Goal: Find specific page/section

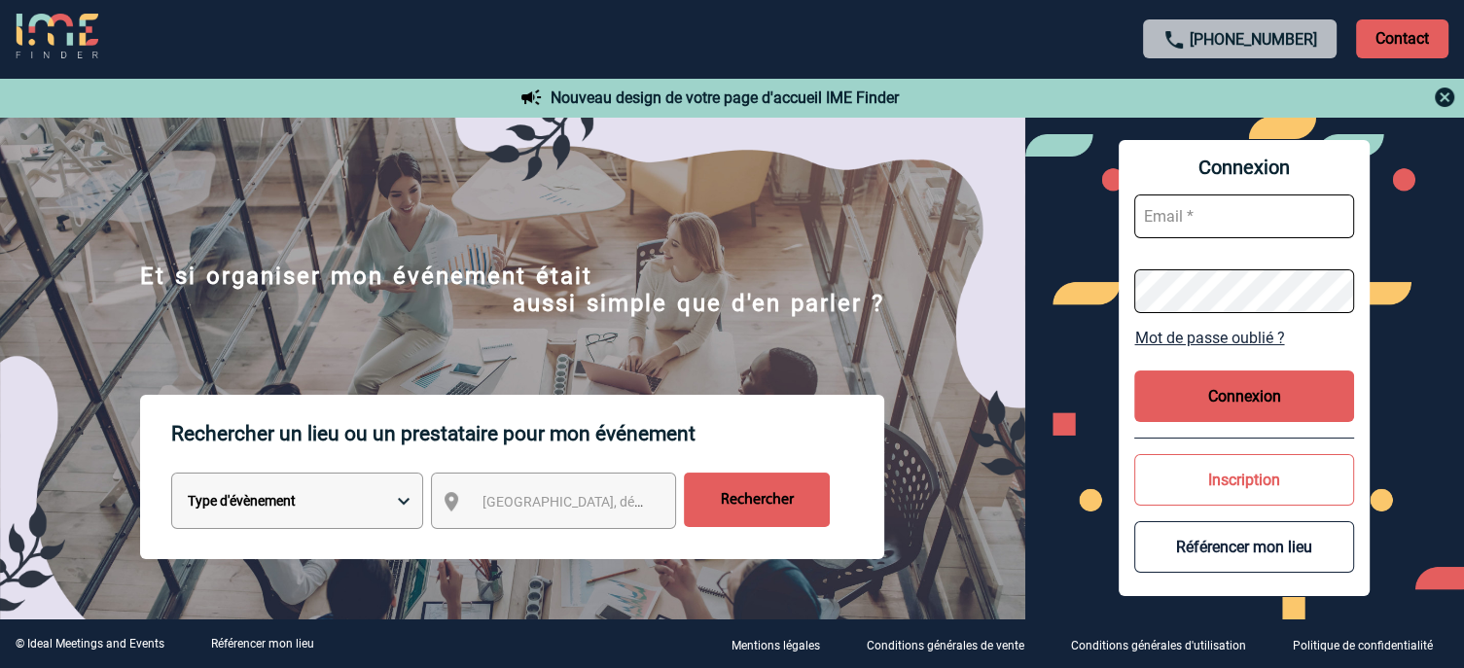
type input "jnetobogalho@ime-groupe.com"
click at [1237, 393] on button "Connexion" at bounding box center [1244, 397] width 220 height 52
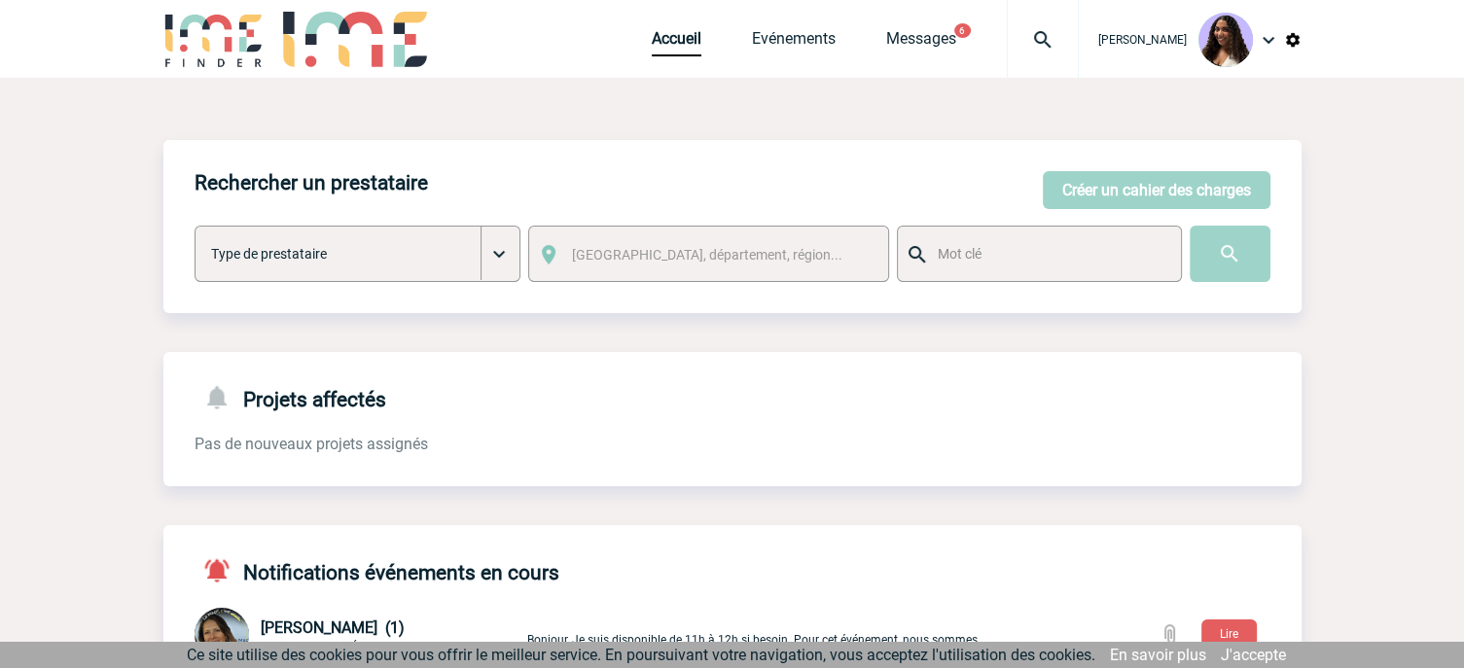
click at [1008, 35] on img at bounding box center [1043, 39] width 70 height 23
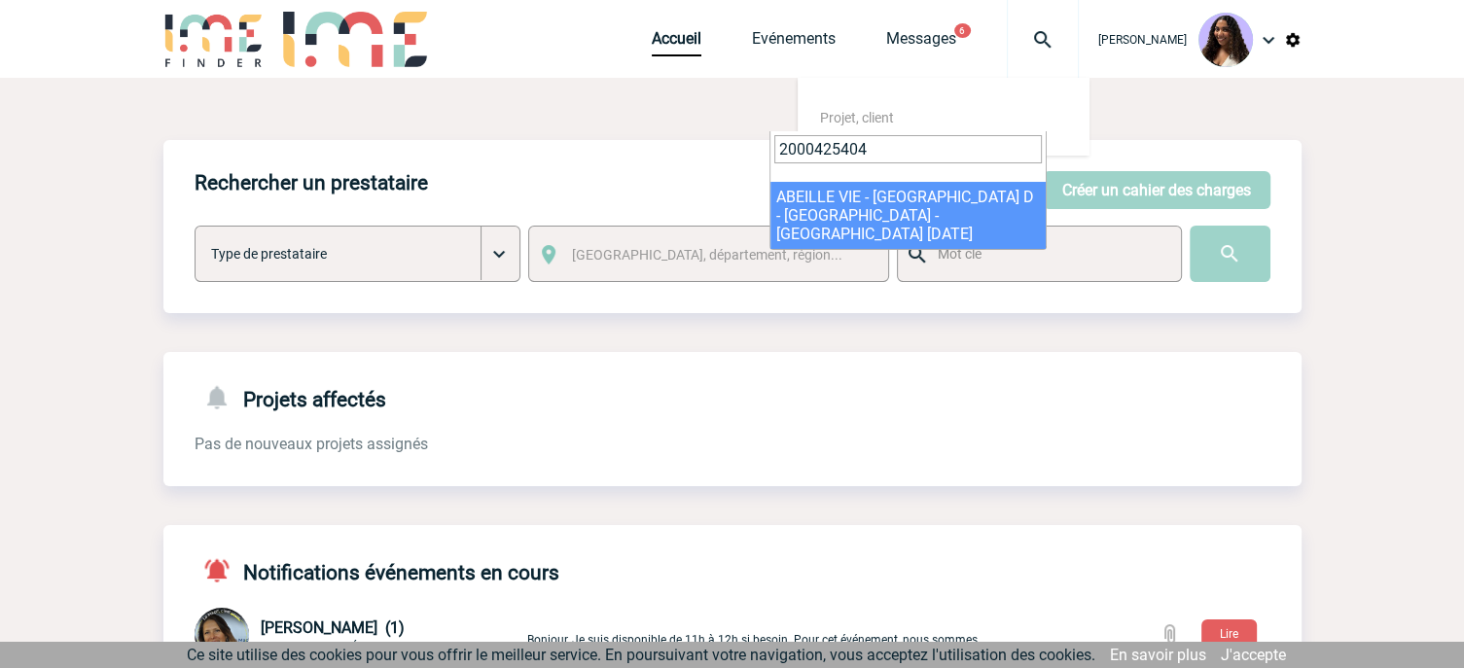
type input "2000425404"
select select "24905"
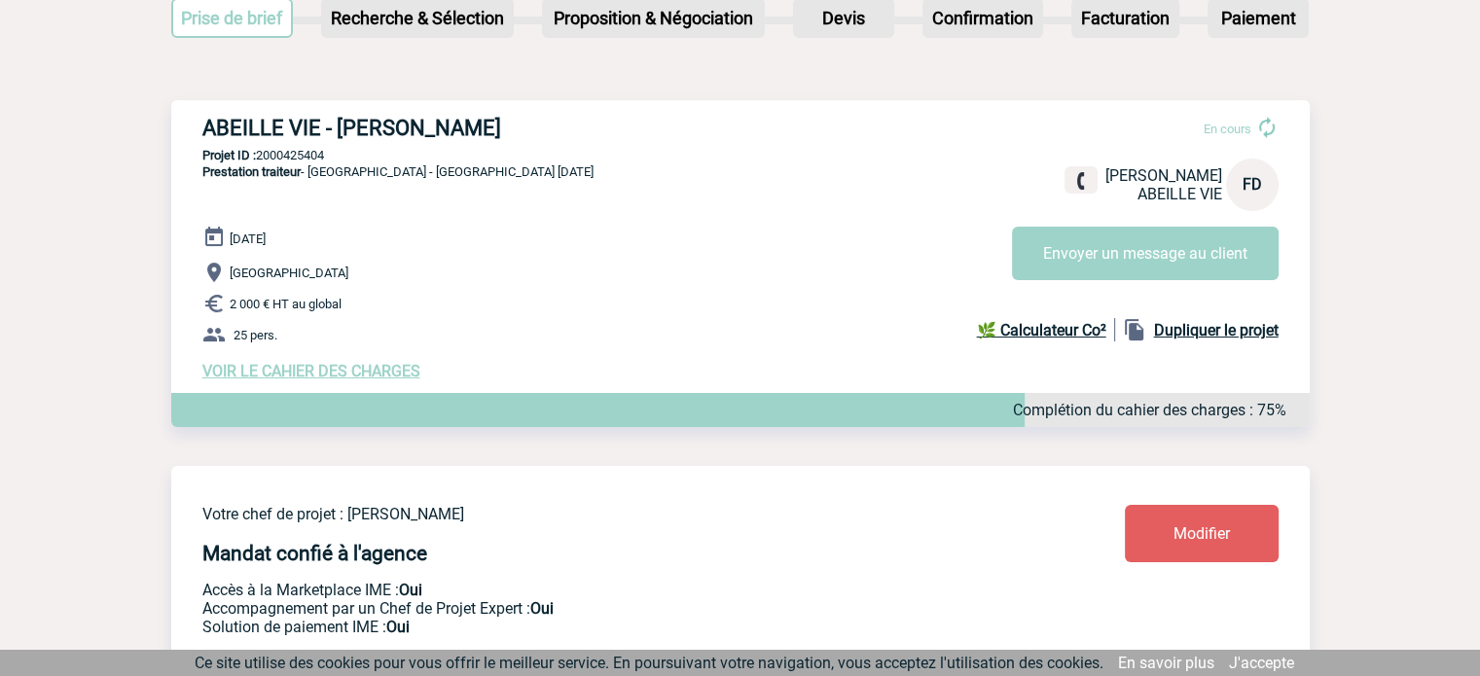
scroll to position [195, 0]
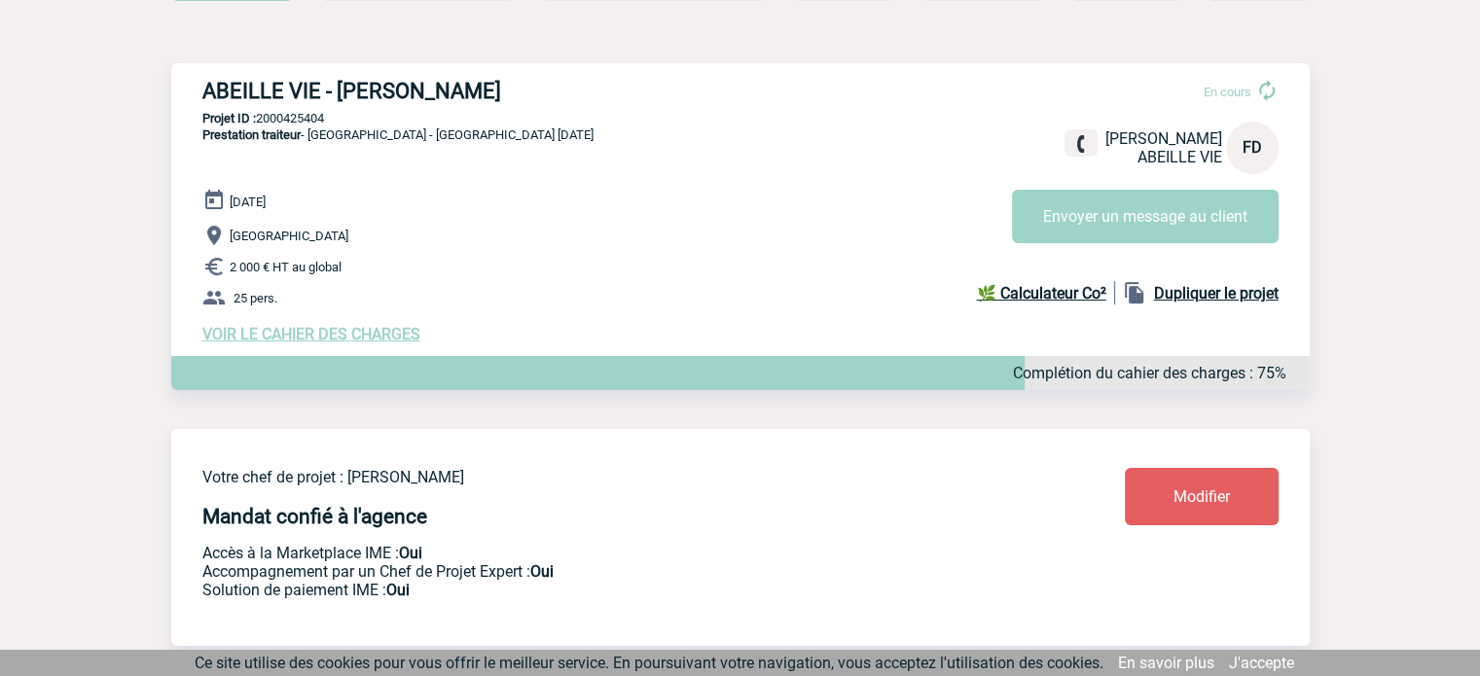
click at [198, 121] on p "Projet ID : 2000425404" at bounding box center [740, 118] width 1138 height 15
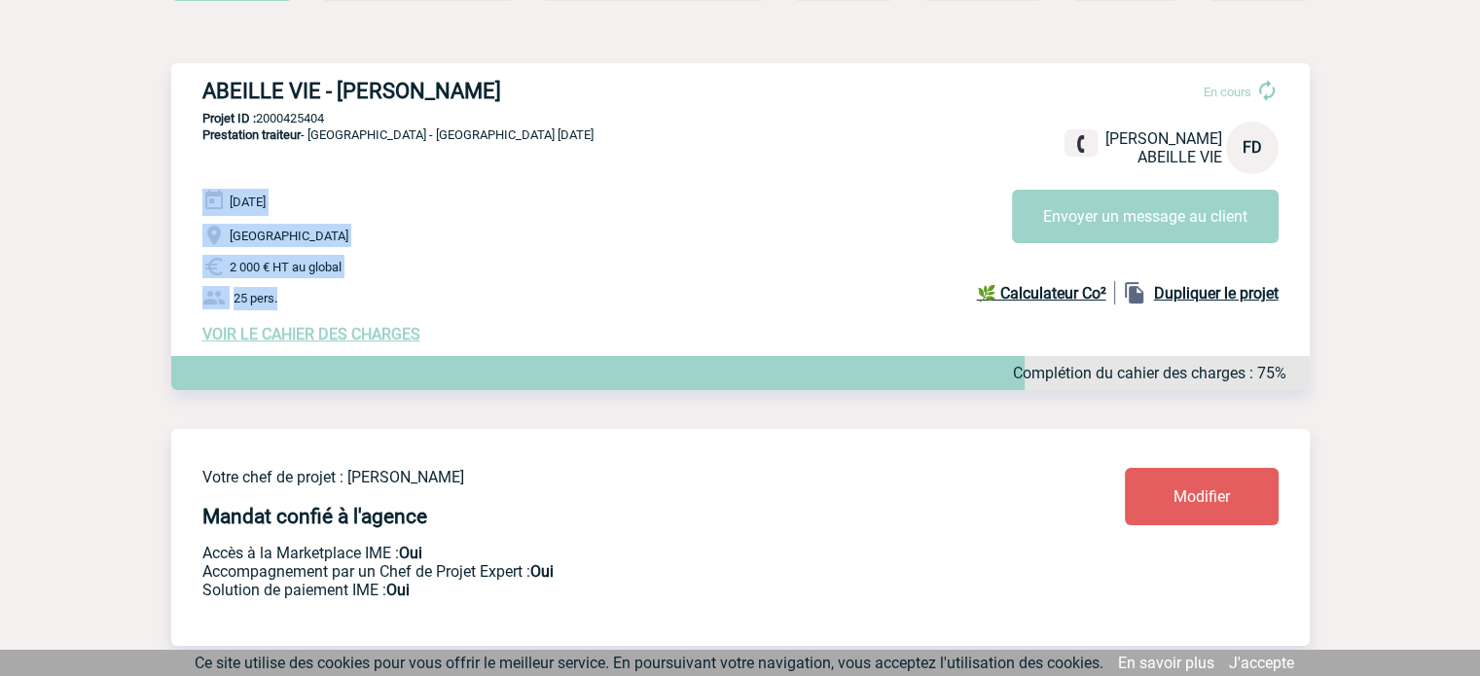
drag, startPoint x: 192, startPoint y: 194, endPoint x: 342, endPoint y: 287, distance: 177.3
click at [342, 287] on div "ABEILLE VIE - Florence DIEVAL En cours Florence DIEVAL ABEILLE VIE FD Envoyer u…" at bounding box center [740, 211] width 1138 height 296
copy div "18 Décembre 2025 Reims 2 000 € HT au global 25 pers."
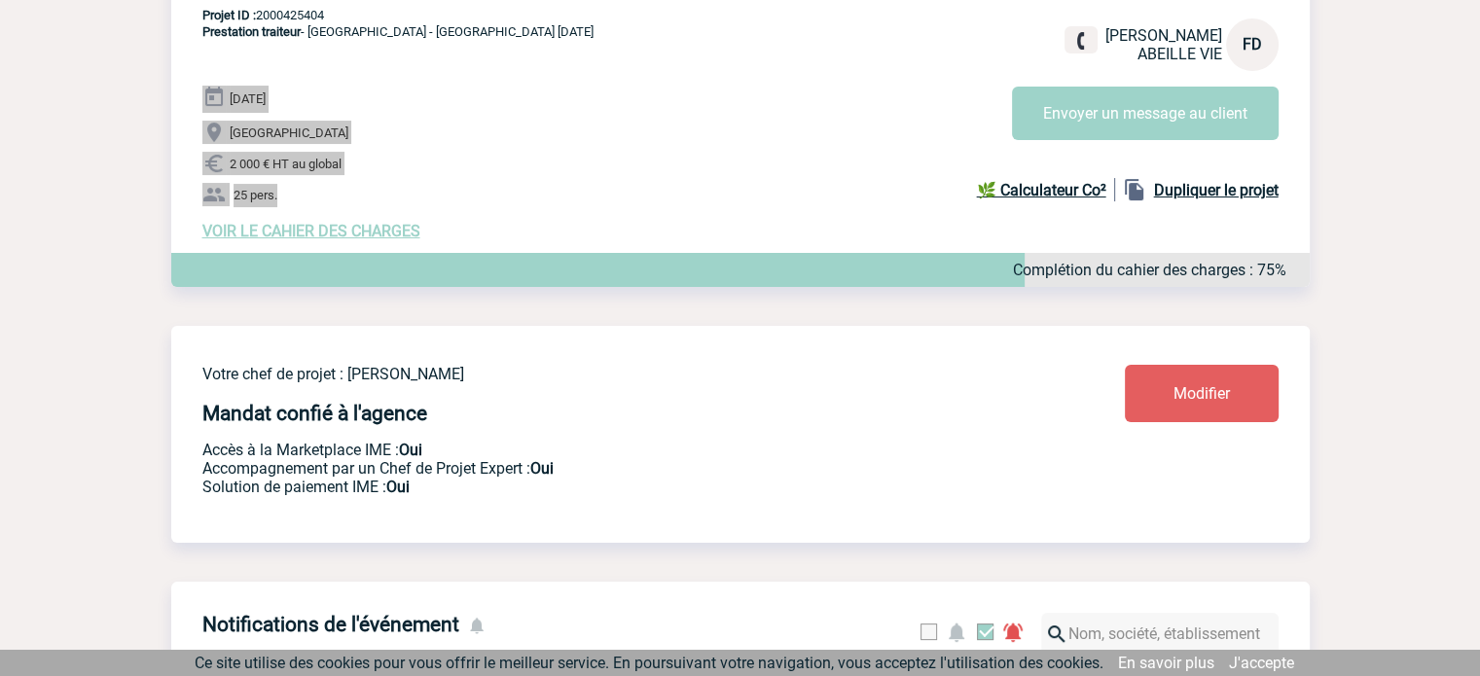
scroll to position [292, 0]
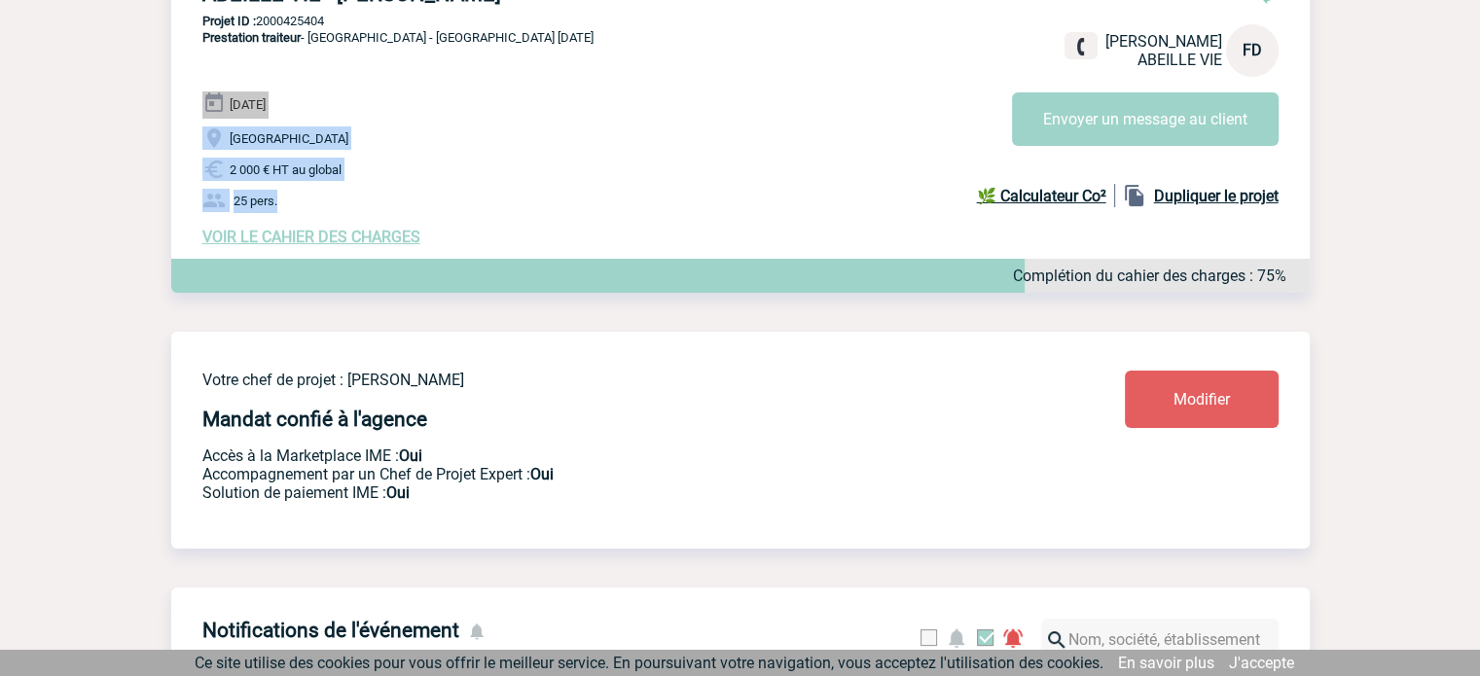
click at [377, 244] on span "VOIR LE CAHIER DES CHARGES" at bounding box center [311, 237] width 218 height 18
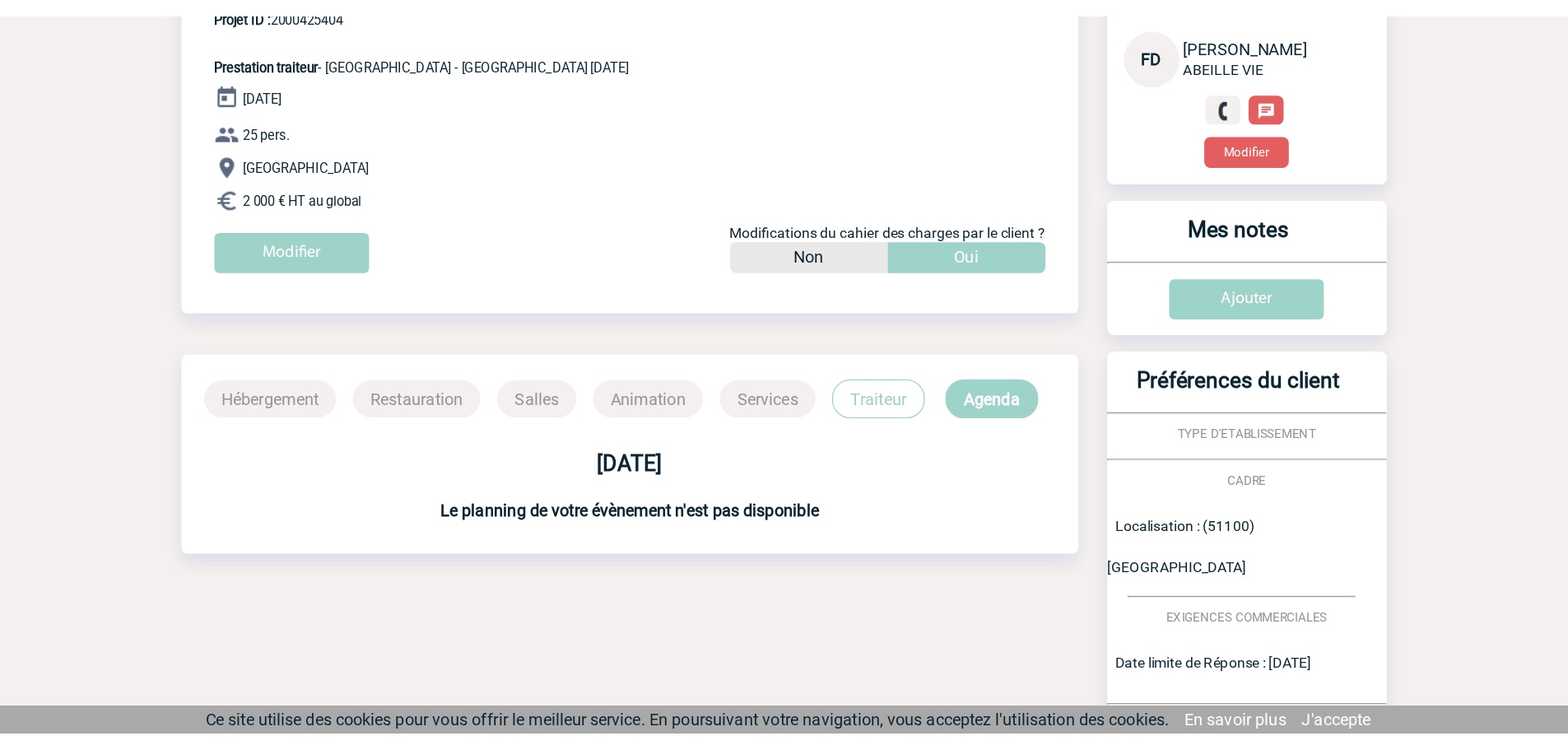
scroll to position [183, 0]
